Goal: Task Accomplishment & Management: Use online tool/utility

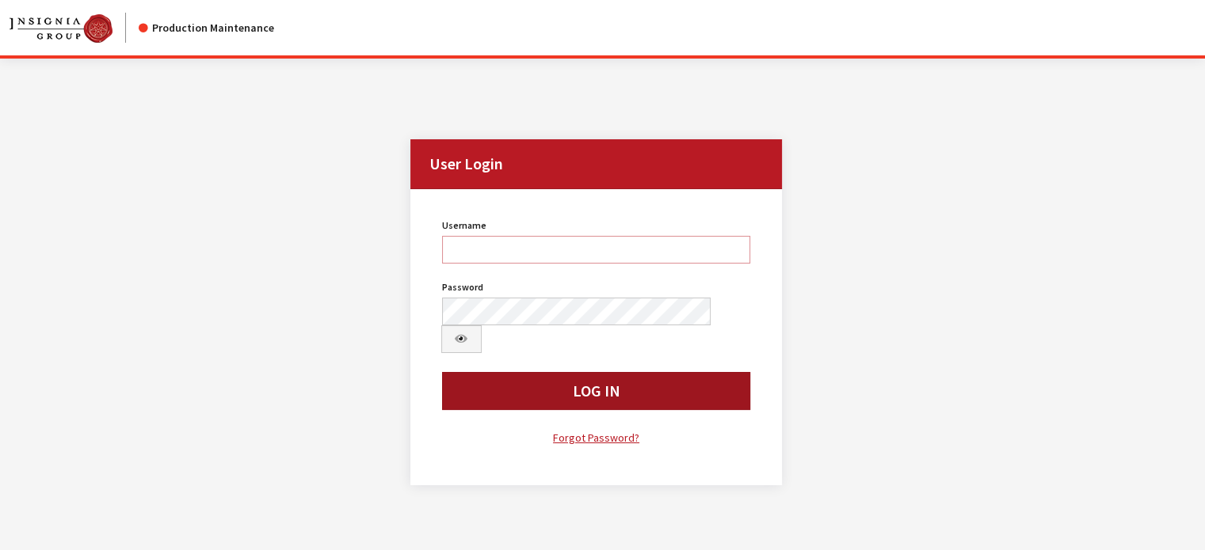
type input "kdart"
click at [618, 313] on button "Log In" at bounding box center [596, 391] width 309 height 38
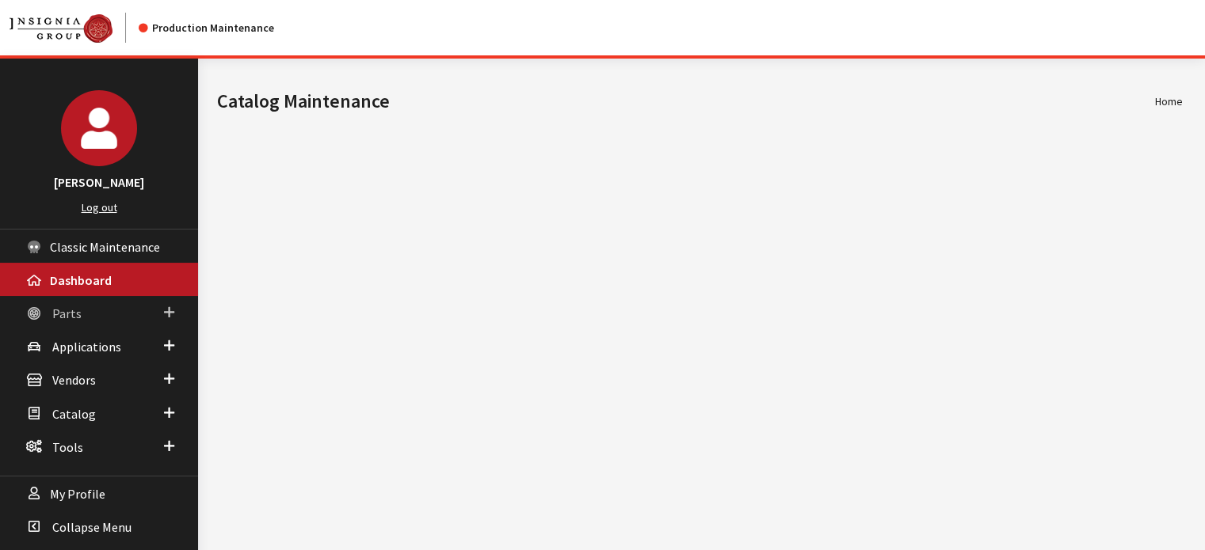
click at [115, 313] on link "Parts" at bounding box center [99, 312] width 198 height 33
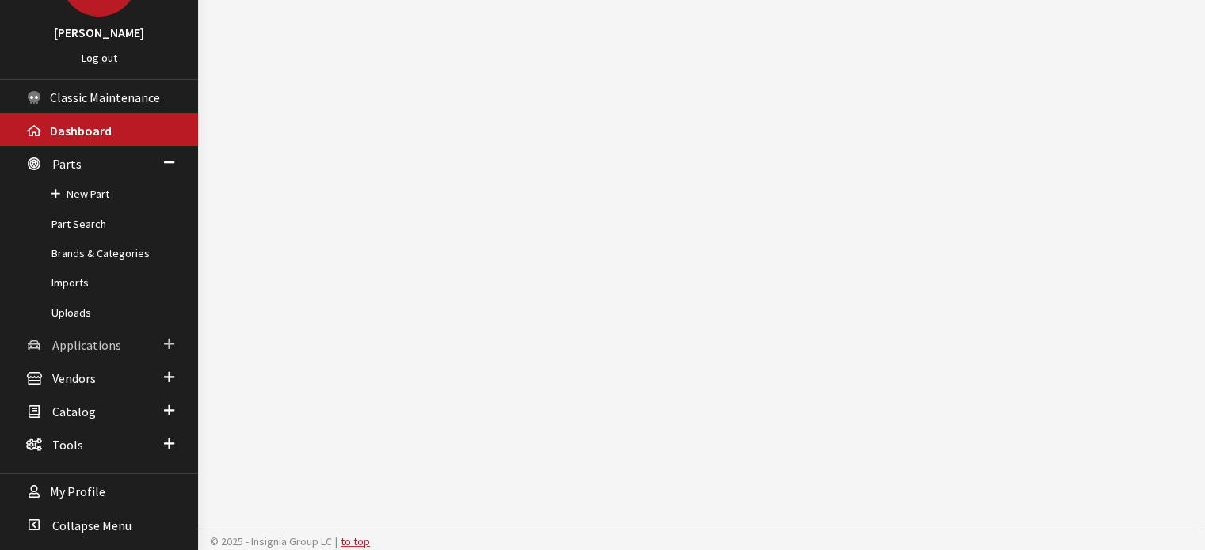
click at [86, 352] on link "Applications" at bounding box center [99, 344] width 198 height 33
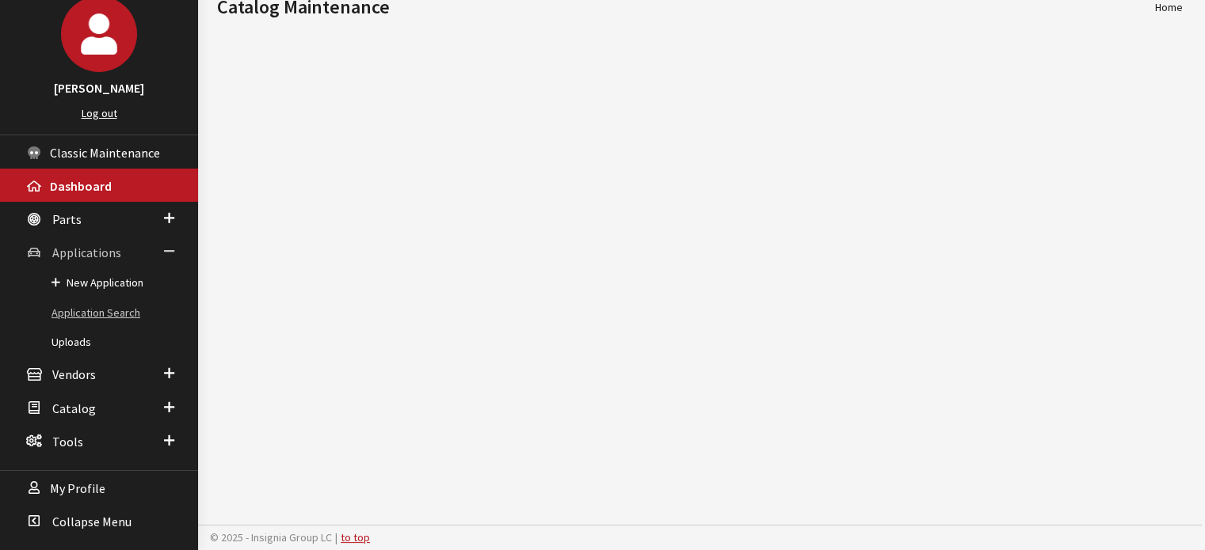
scroll to position [91, 0]
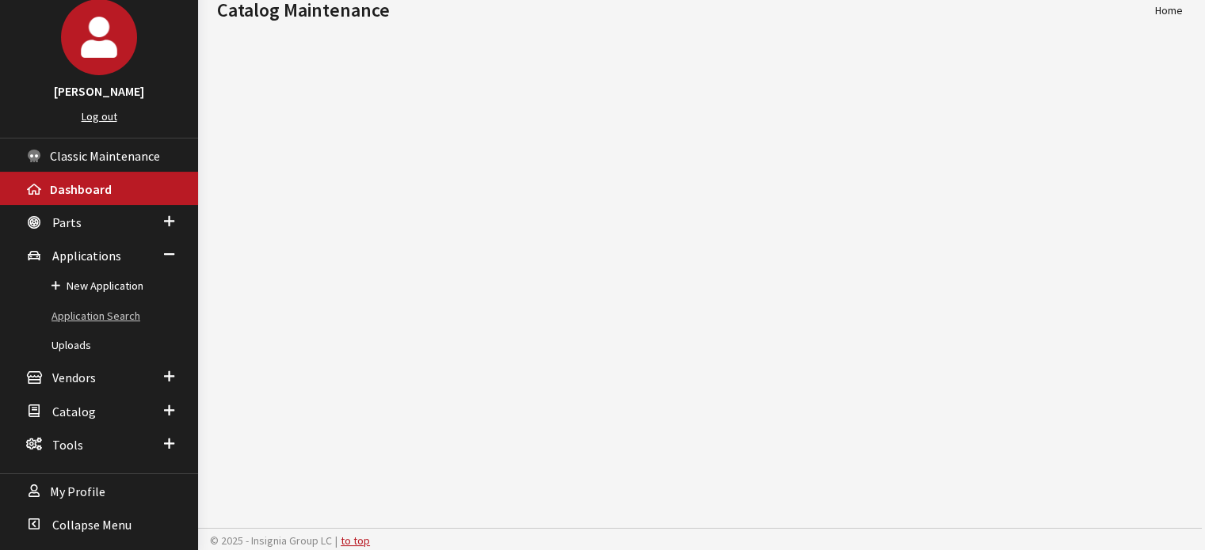
click at [93, 312] on link "Application Search" at bounding box center [99, 316] width 198 height 29
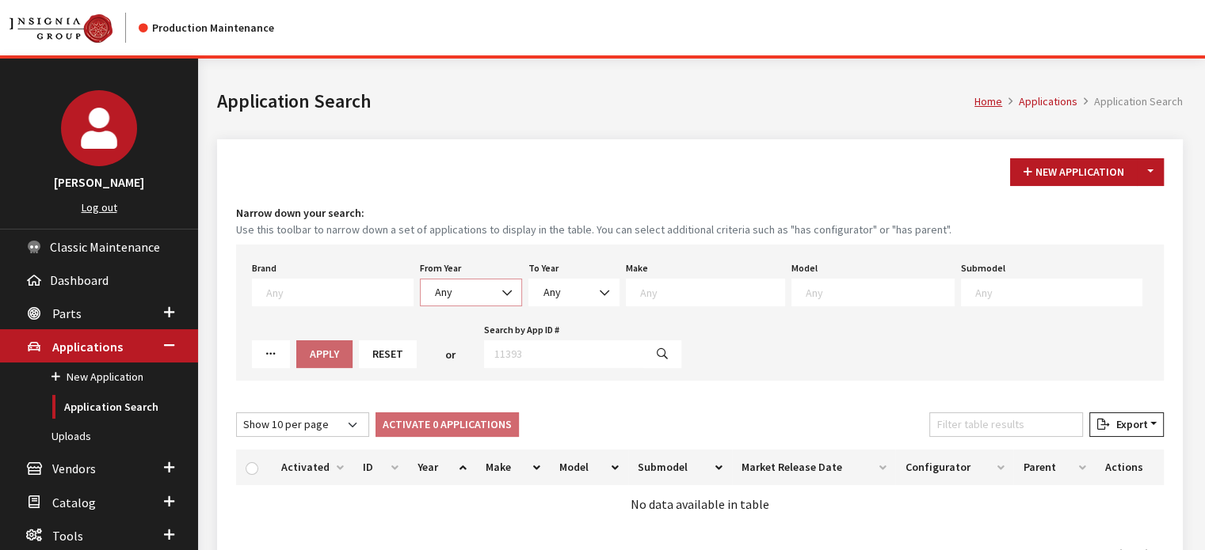
drag, startPoint x: 453, startPoint y: 284, endPoint x: 463, endPoint y: 300, distance: 19.2
click at [454, 284] on span "Any" at bounding box center [471, 292] width 82 height 17
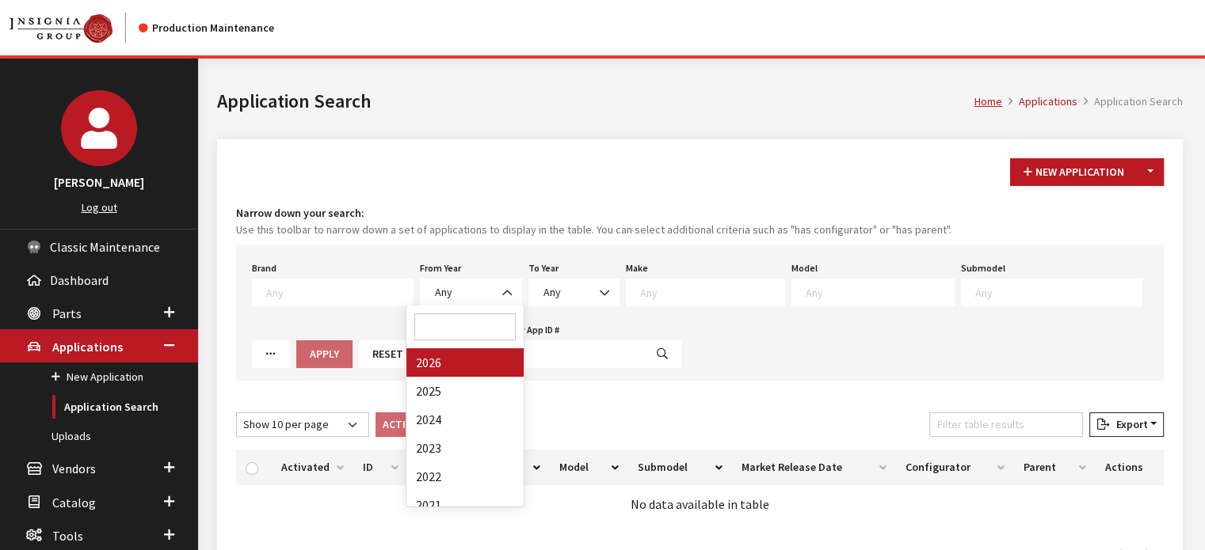
drag, startPoint x: 455, startPoint y: 353, endPoint x: 607, endPoint y: 309, distance: 157.7
select select "2026"
select select
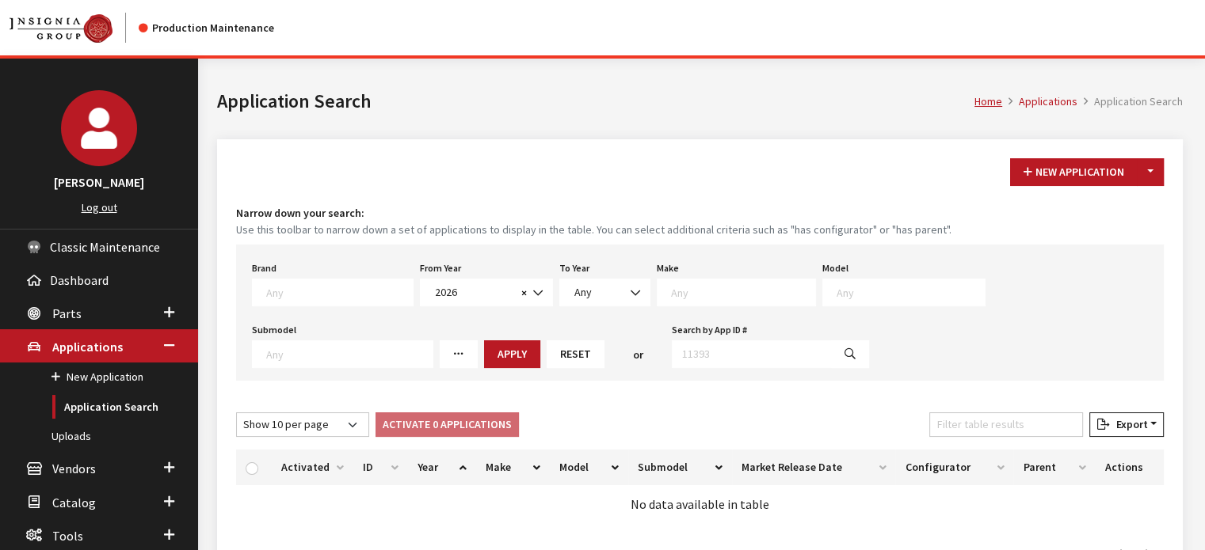
click at [710, 291] on textarea "Search" at bounding box center [743, 292] width 144 height 14
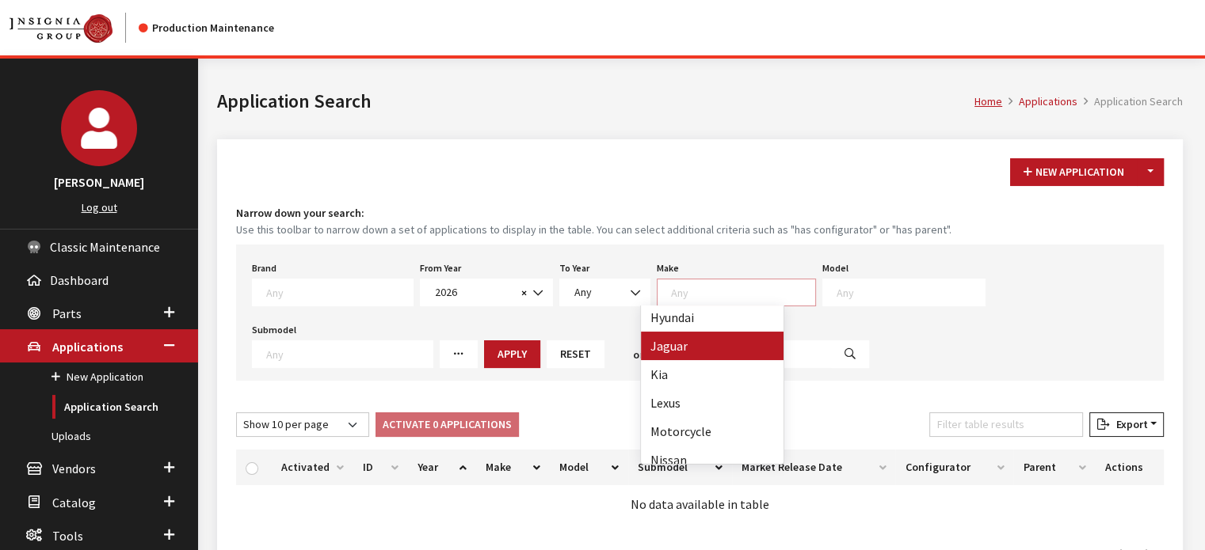
scroll to position [317, 0]
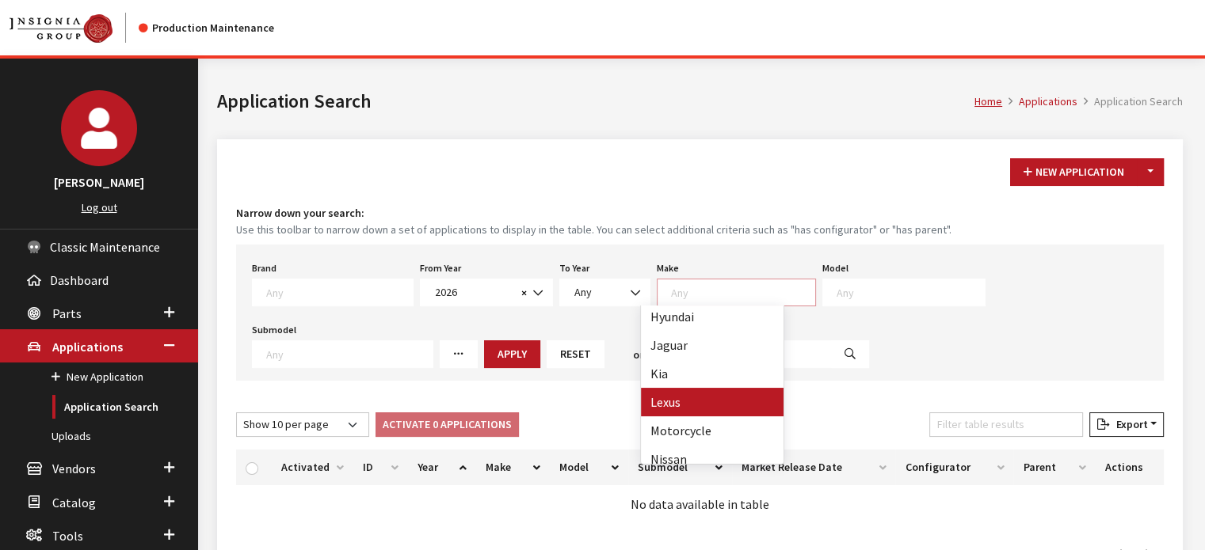
drag, startPoint x: 703, startPoint y: 405, endPoint x: 735, endPoint y: 388, distance: 35.8
select select "27"
select select
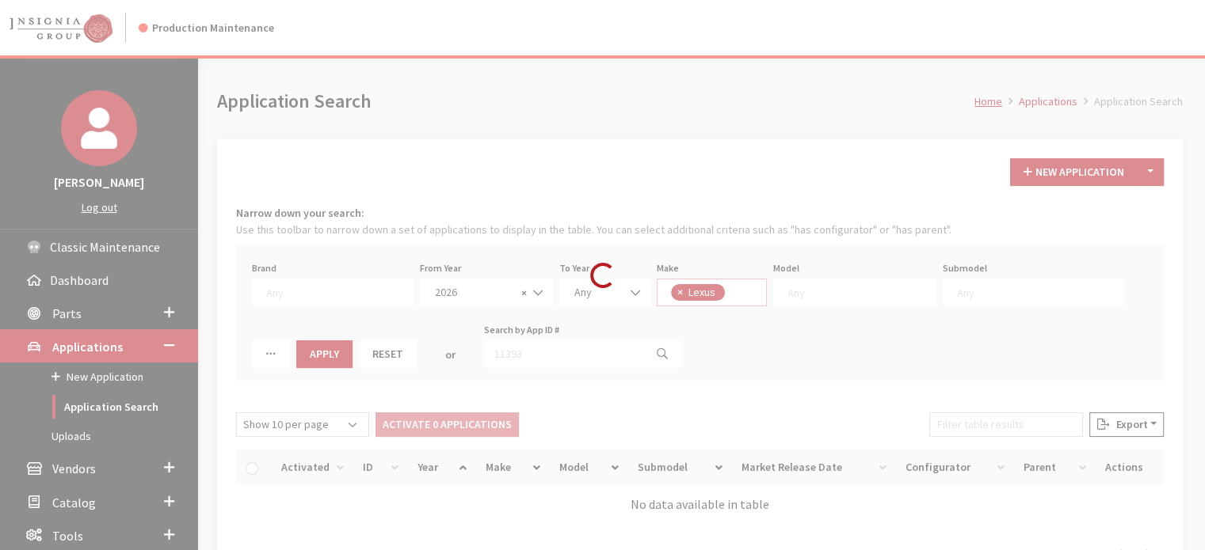
scroll to position [221, 0]
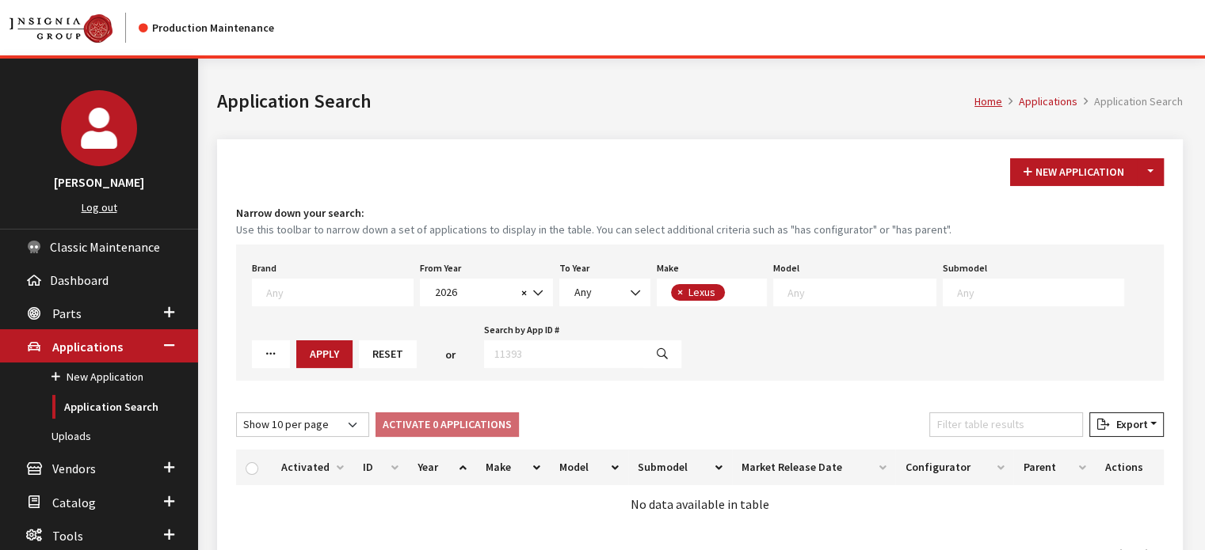
click at [825, 295] on textarea "Search" at bounding box center [861, 292] width 148 height 14
select select "1358"
select select
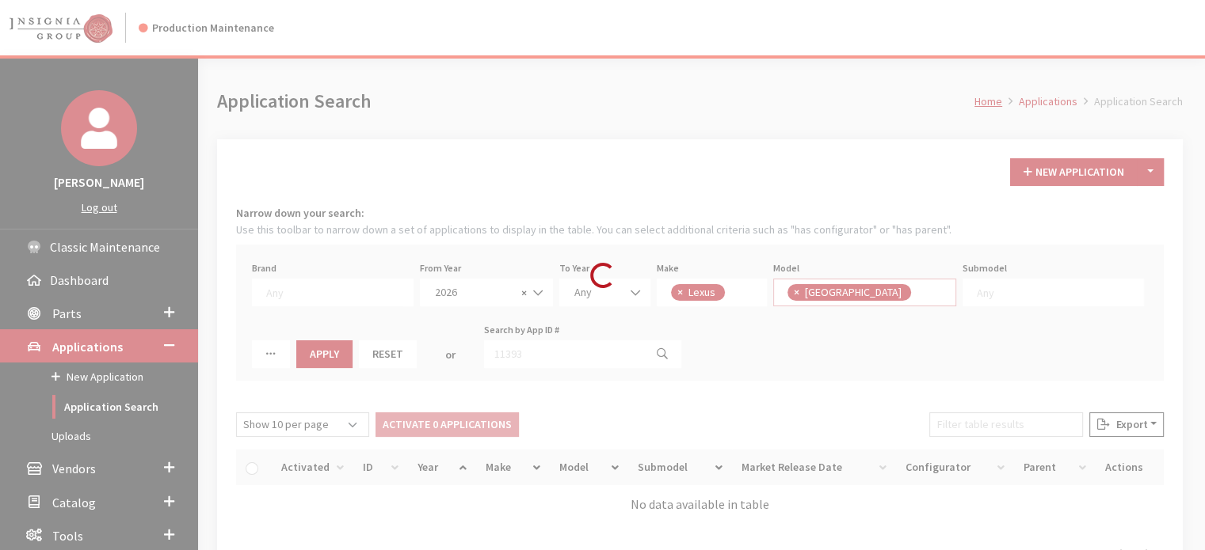
scroll to position [0, 0]
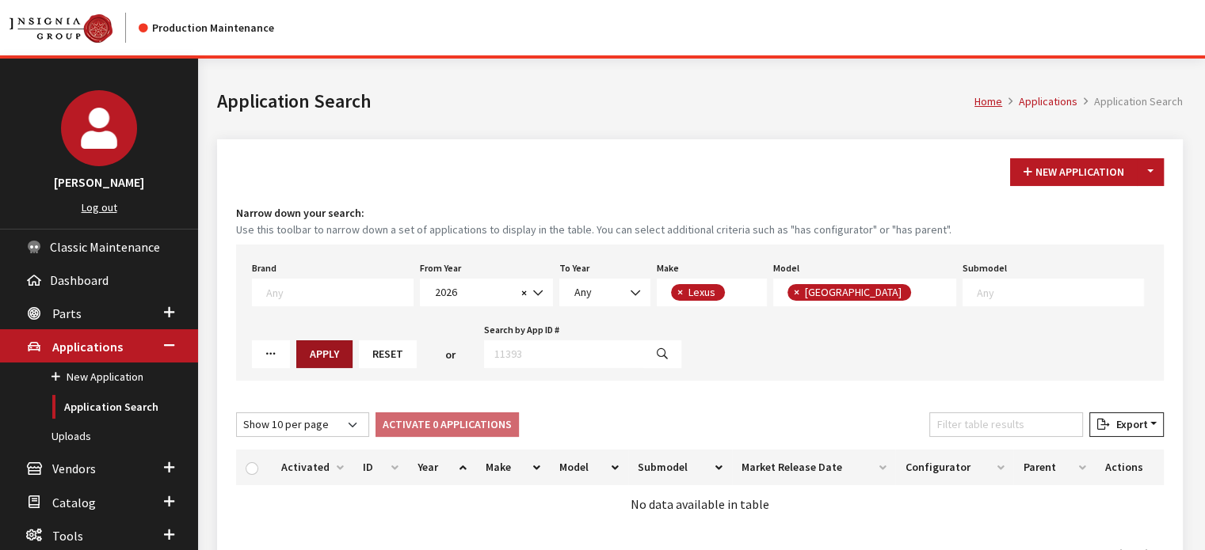
click at [352, 341] on button "Apply" at bounding box center [324, 355] width 56 height 28
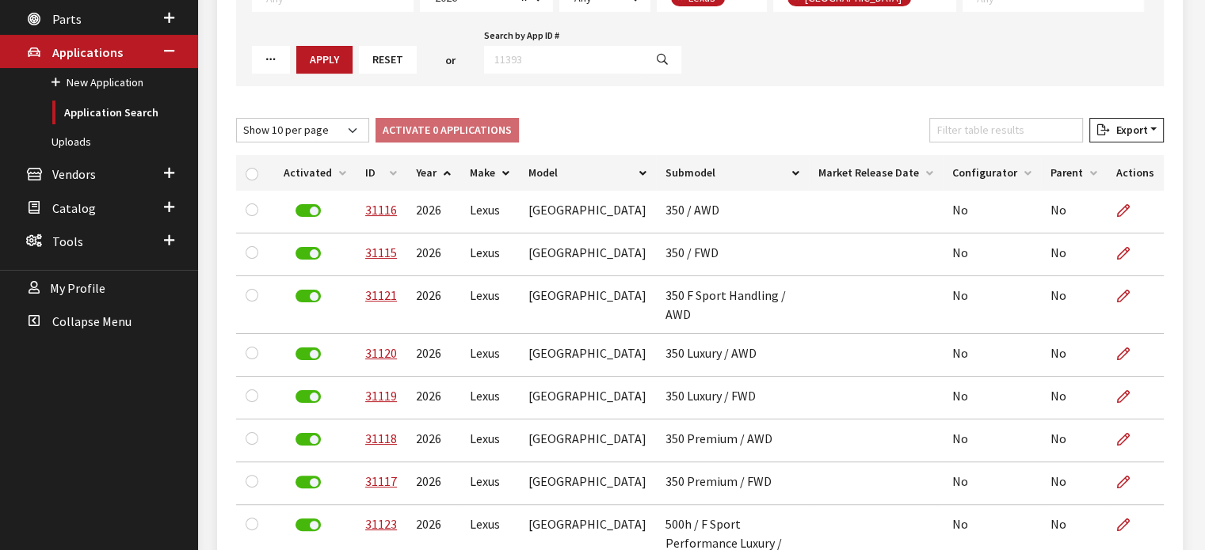
scroll to position [115, 0]
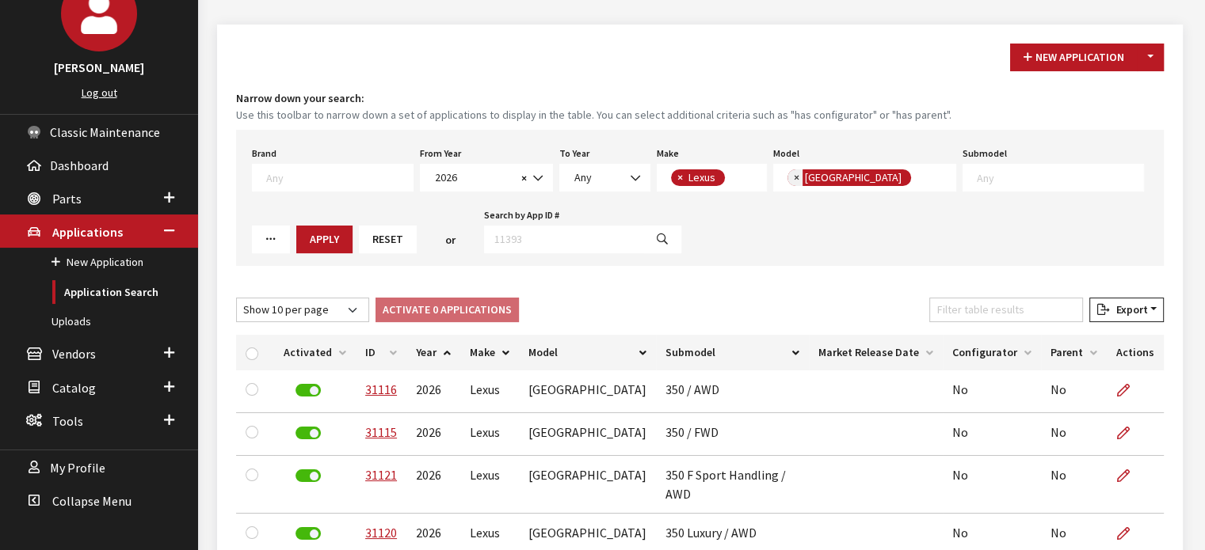
click at [794, 170] on span "×" at bounding box center [797, 177] width 6 height 14
select select
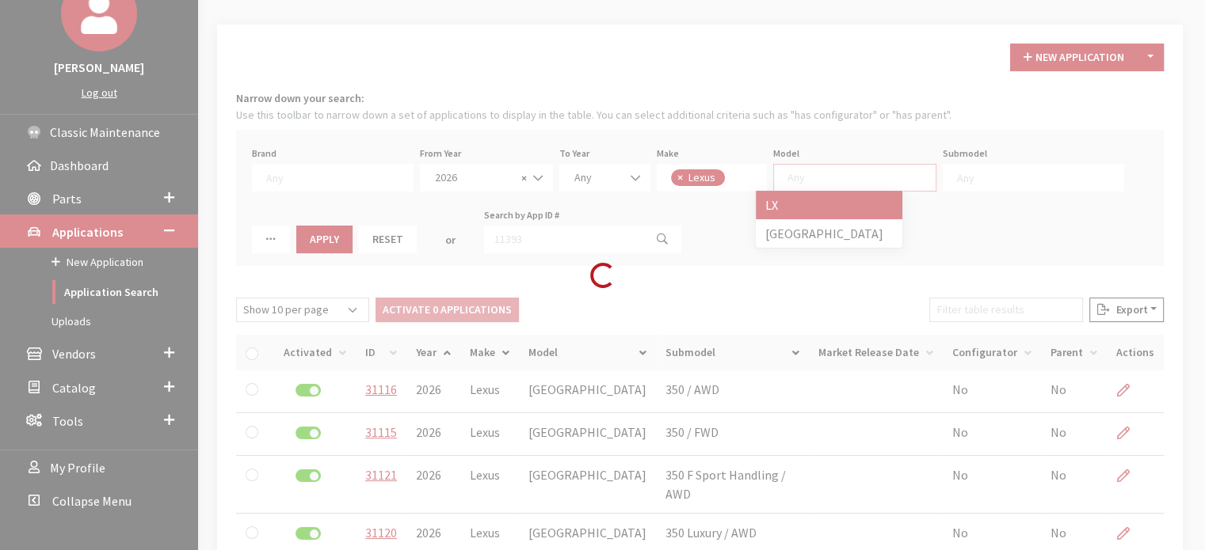
scroll to position [0, 0]
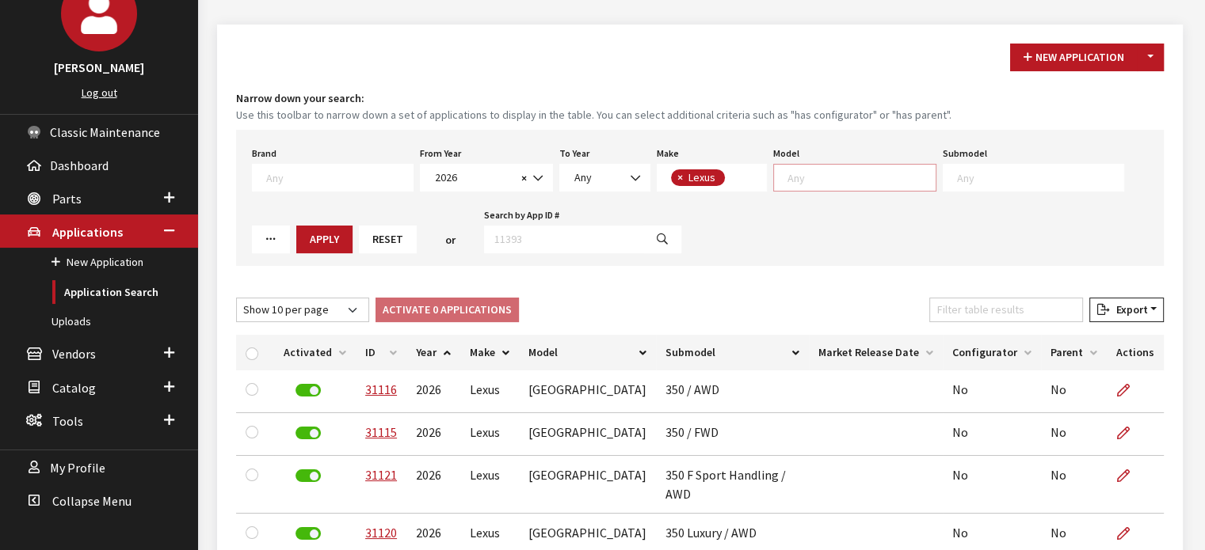
click at [787, 177] on textarea "Search" at bounding box center [861, 177] width 148 height 14
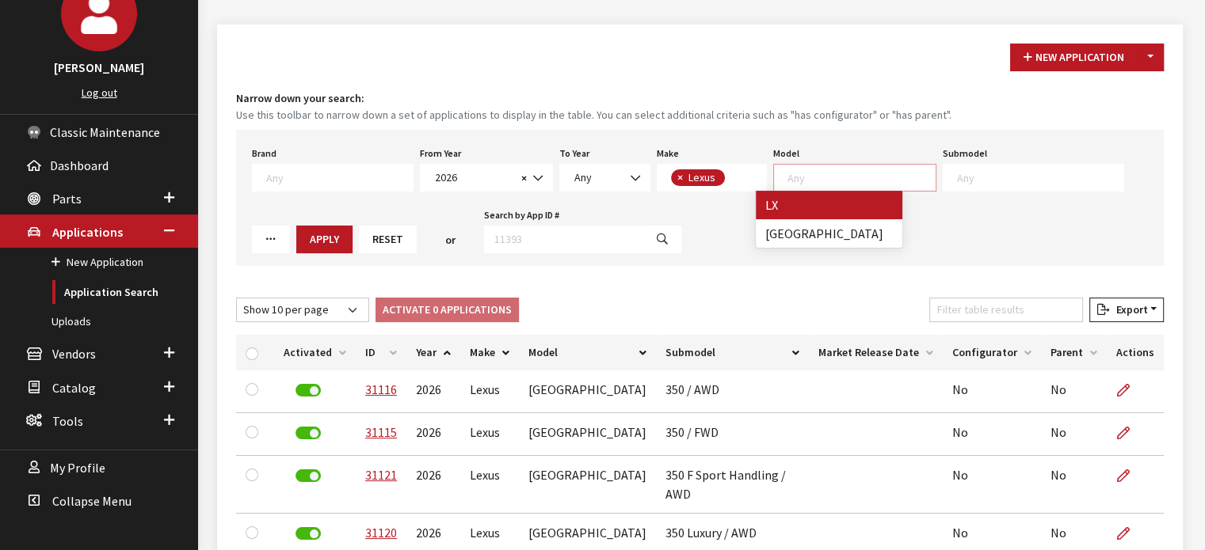
select select "1101"
select select
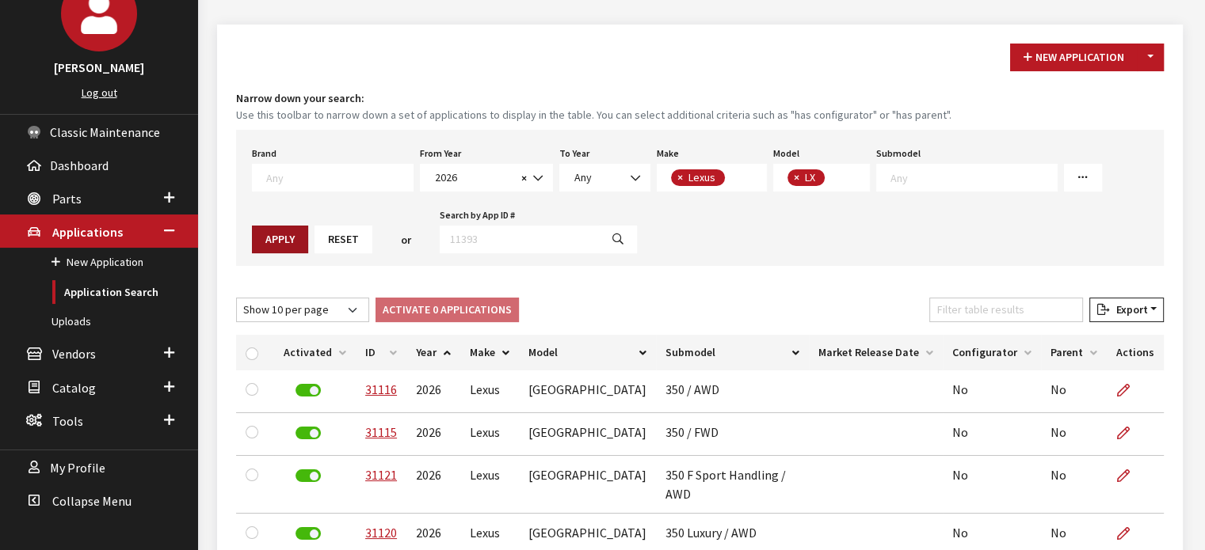
click at [308, 226] on button "Apply" at bounding box center [280, 240] width 56 height 28
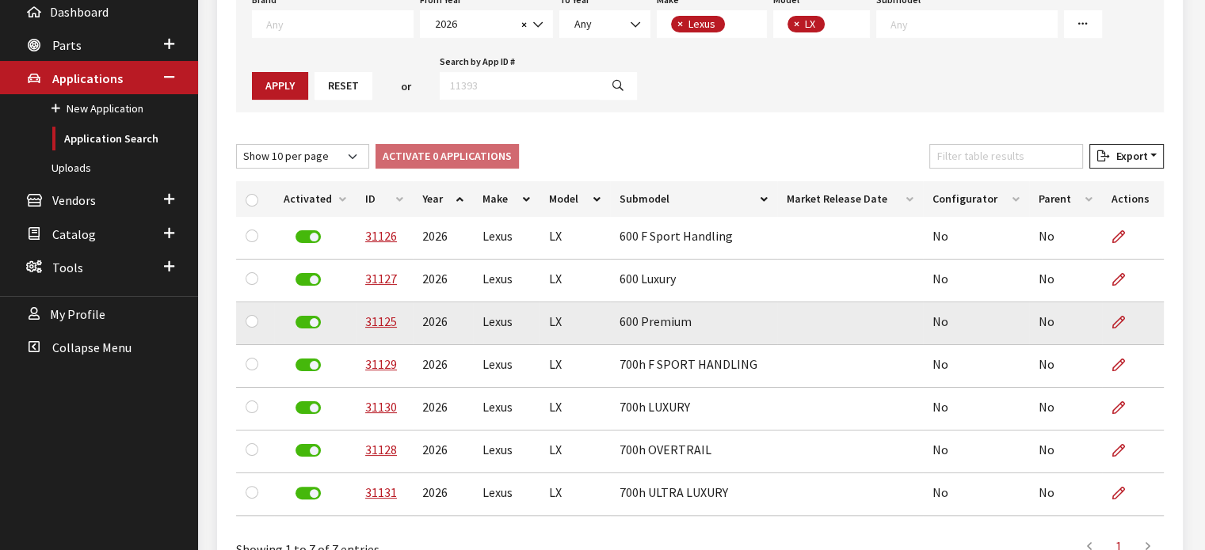
scroll to position [368, 0]
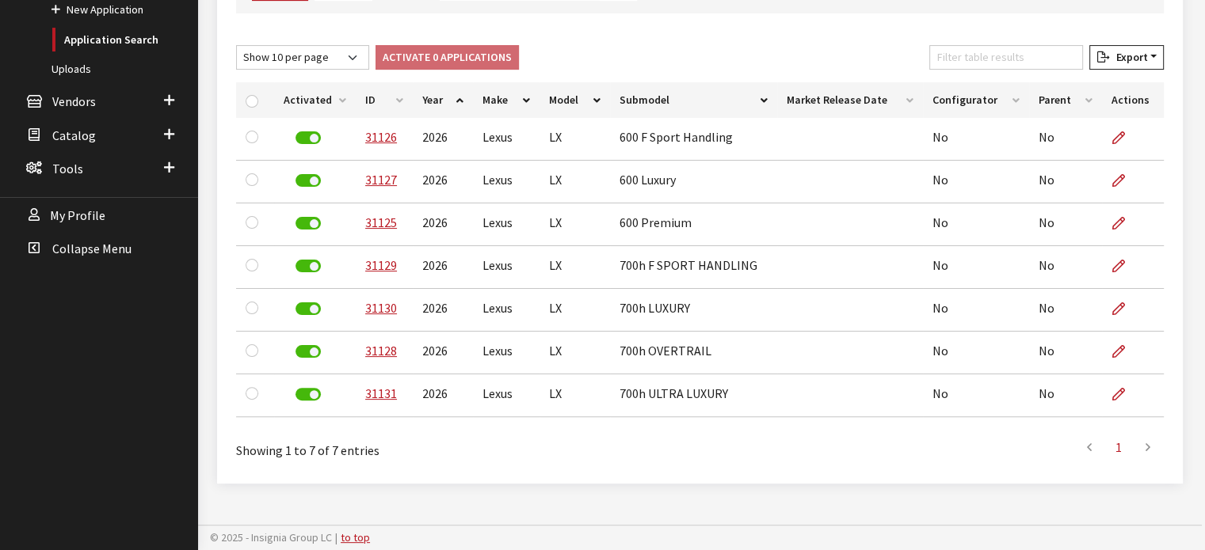
click at [485, 446] on div "Showing 1 to 7 of 7 entries" at bounding box center [423, 445] width 375 height 30
